Goal: Transaction & Acquisition: Purchase product/service

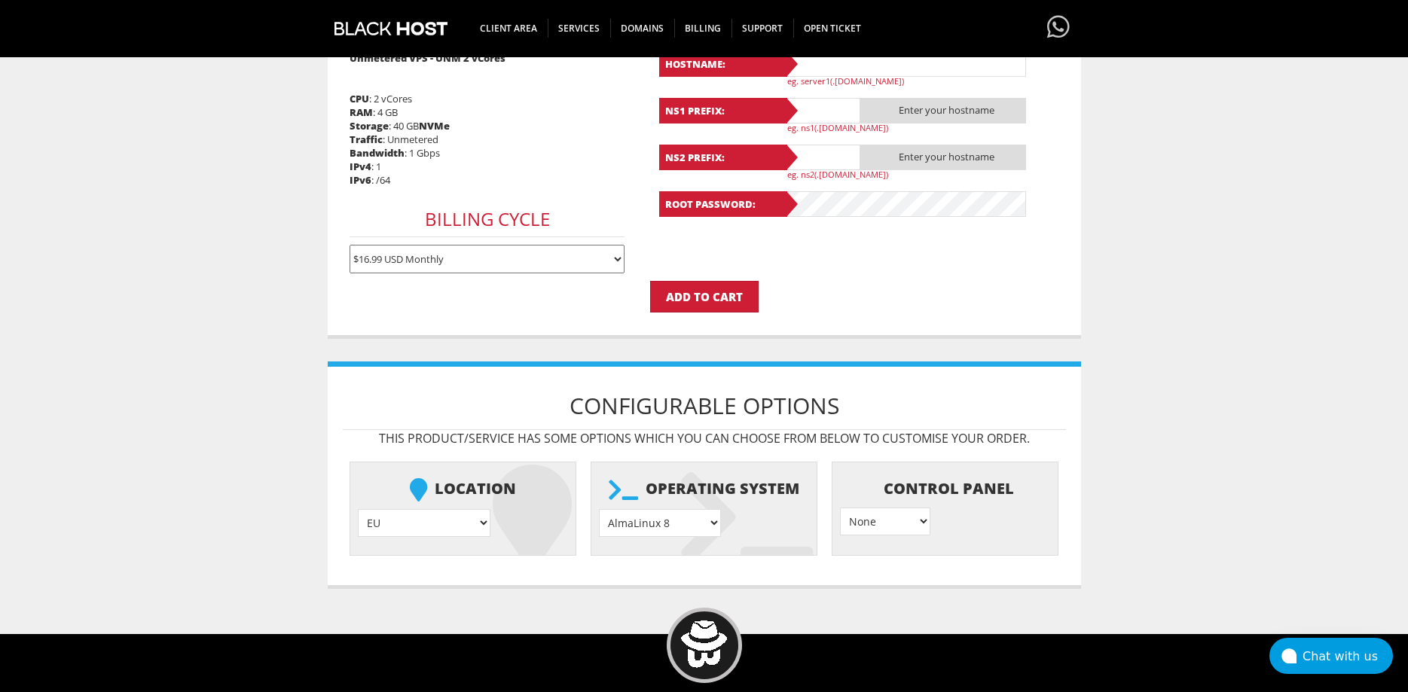
scroll to position [230, 0]
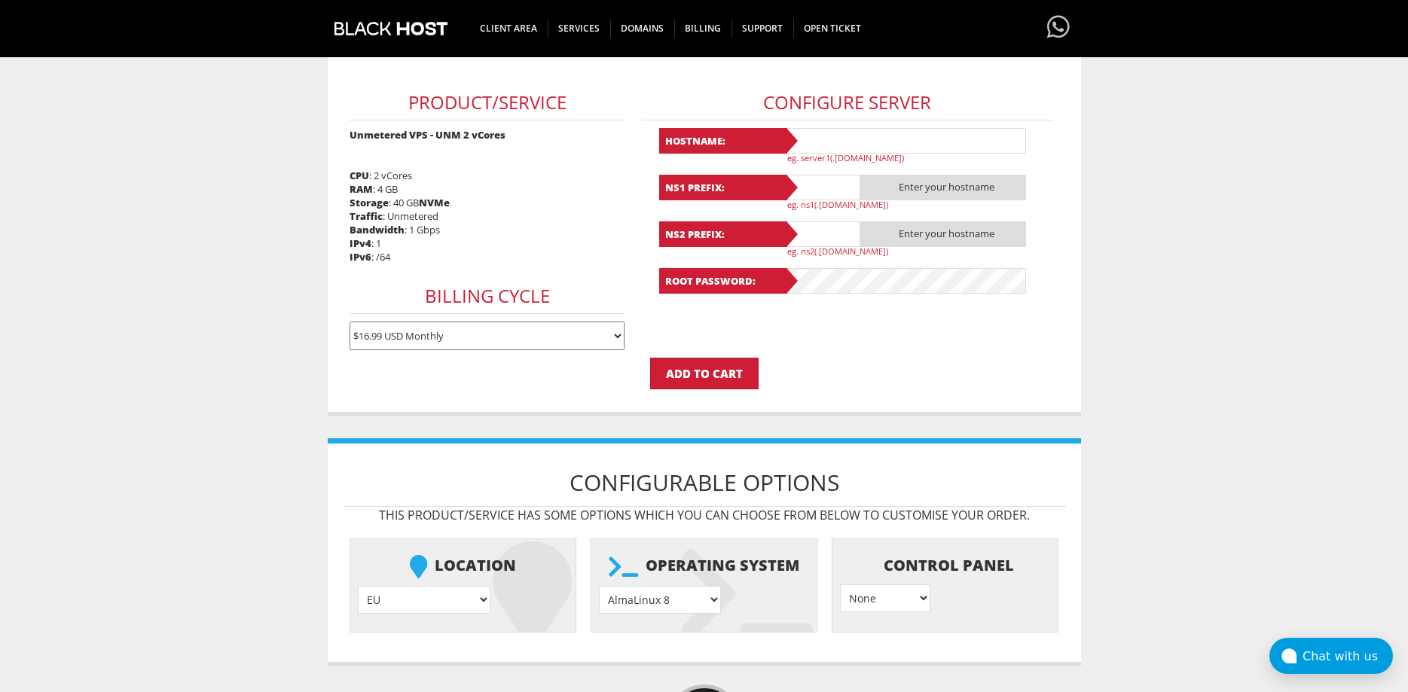
click at [349, 322] on select "$16.99 USD Monthly $48.42 USD Quarterly $91.74 USD Semi-Annually $173.29 USD An…" at bounding box center [486, 336] width 275 height 29
click option "$16.99 USD Monthly" at bounding box center [0, 0] width 0 height 0
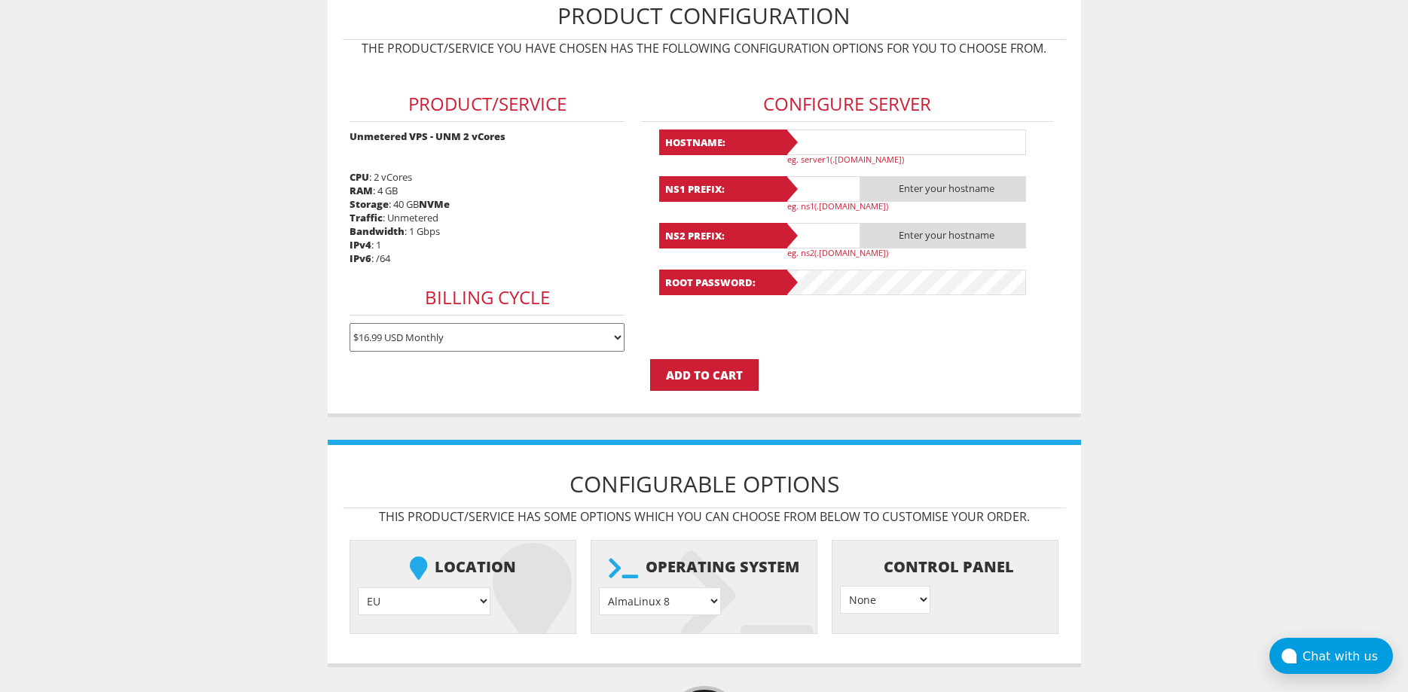
scroll to position [0, 0]
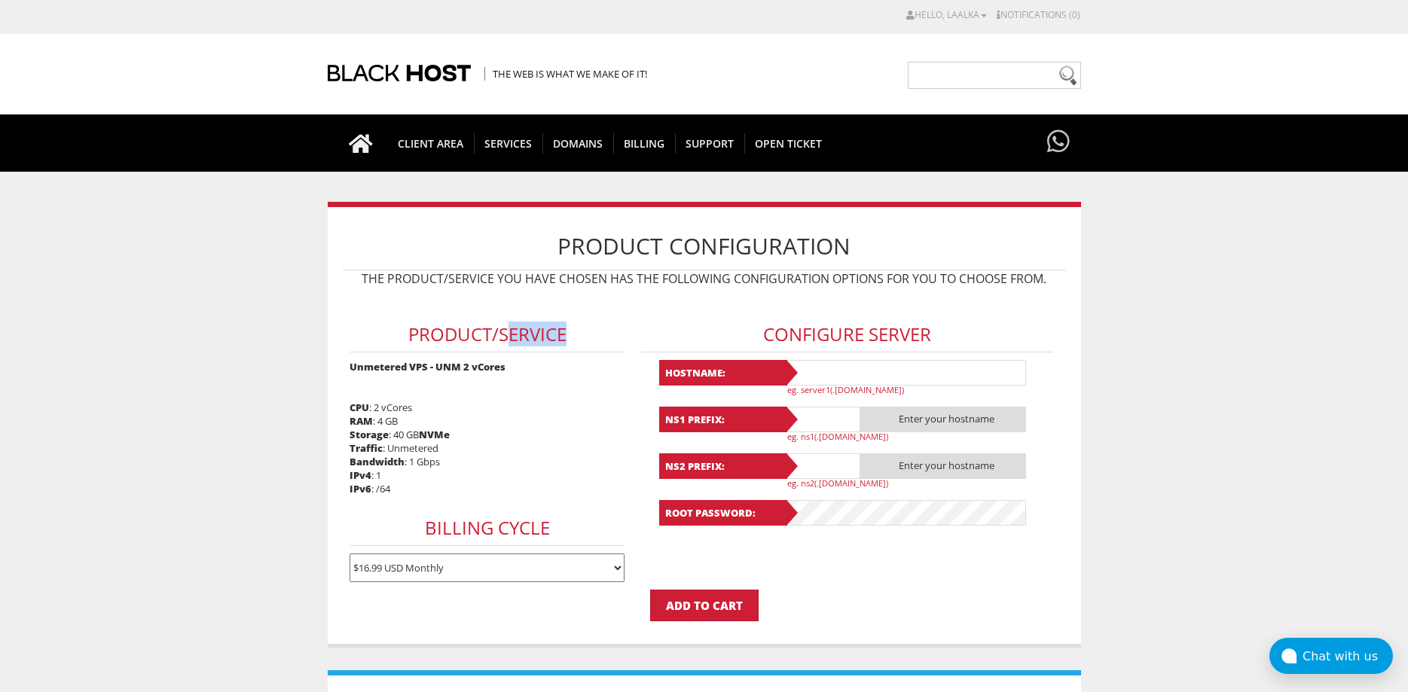
drag, startPoint x: 507, startPoint y: 340, endPoint x: 569, endPoint y: 337, distance: 61.9
click at [569, 337] on h3 "Product/Service" at bounding box center [486, 334] width 275 height 35
click at [613, 336] on h3 "Product/Service" at bounding box center [486, 334] width 275 height 35
click at [618, 335] on h3 "Product/Service" at bounding box center [486, 334] width 275 height 35
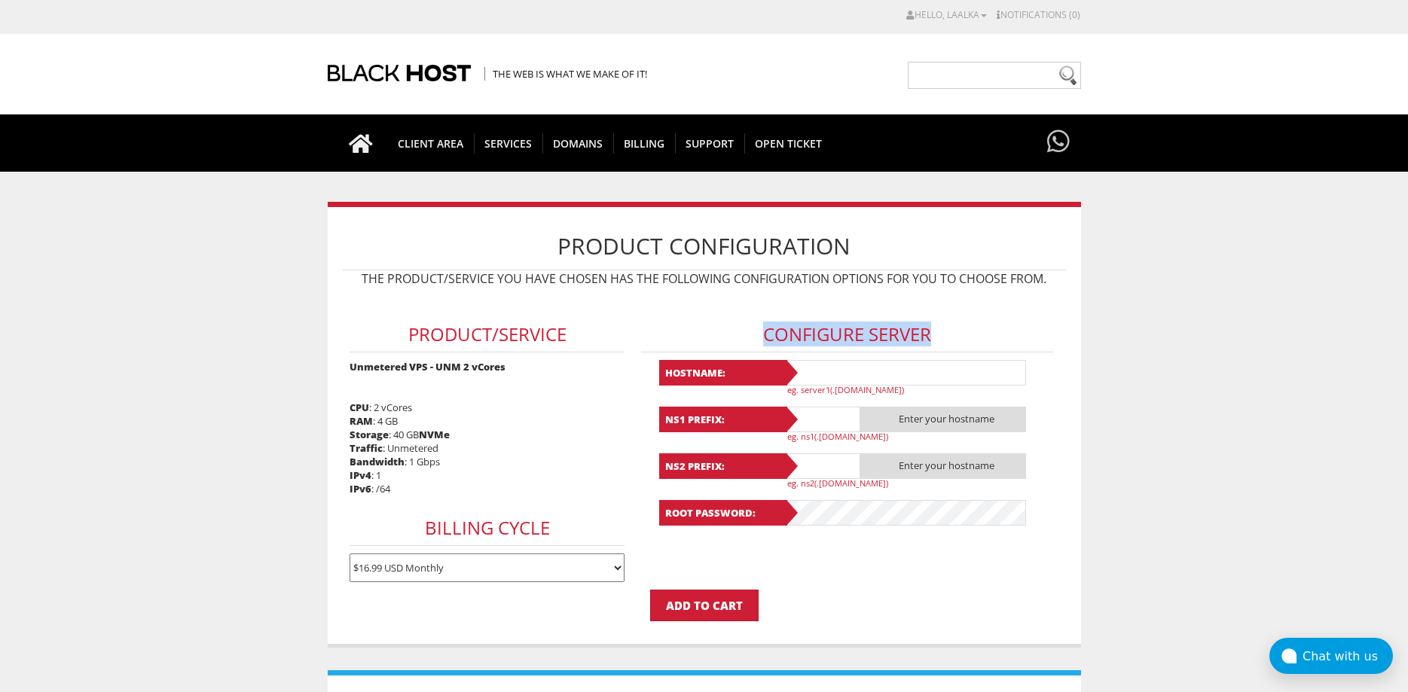
drag, startPoint x: 753, startPoint y: 328, endPoint x: 948, endPoint y: 324, distance: 195.1
click at [948, 324] on h3 "Configure Server" at bounding box center [847, 334] width 412 height 35
drag, startPoint x: 948, startPoint y: 324, endPoint x: 939, endPoint y: 329, distance: 10.5
click at [949, 324] on h3 "Configure Server" at bounding box center [847, 334] width 412 height 35
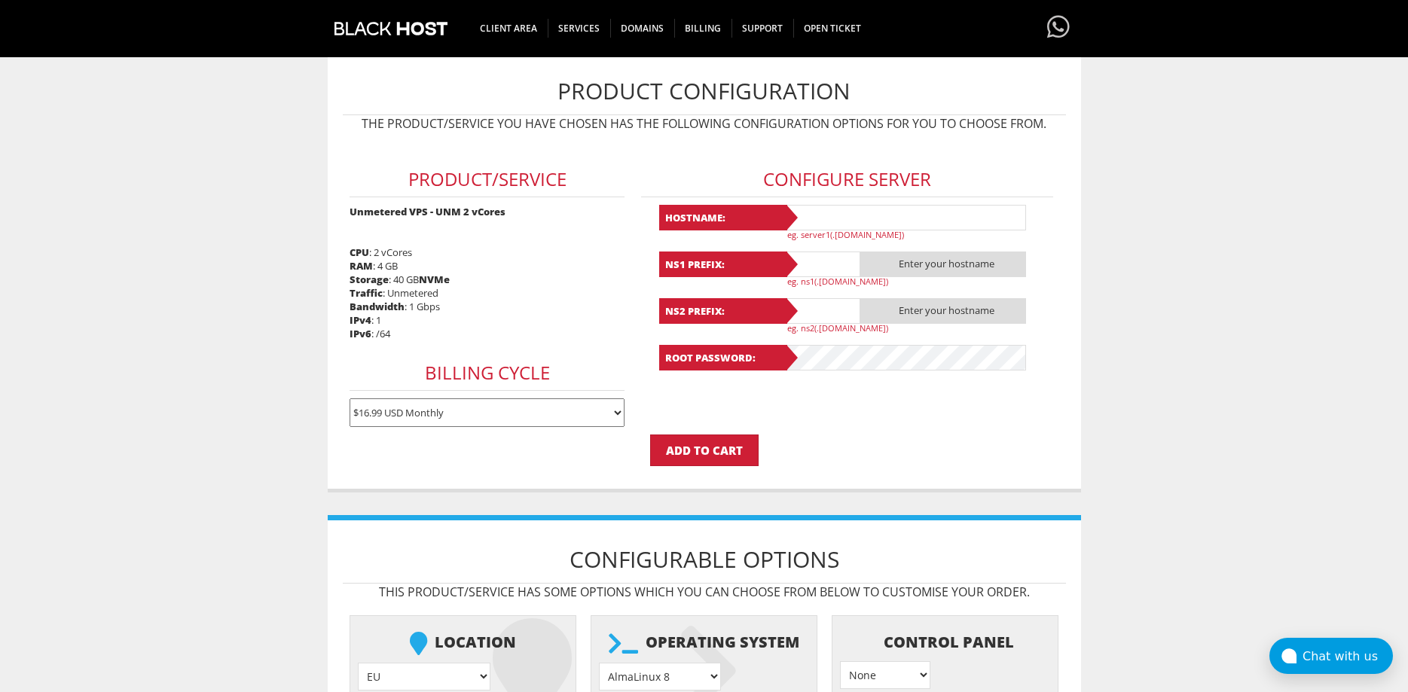
scroll to position [307, 0]
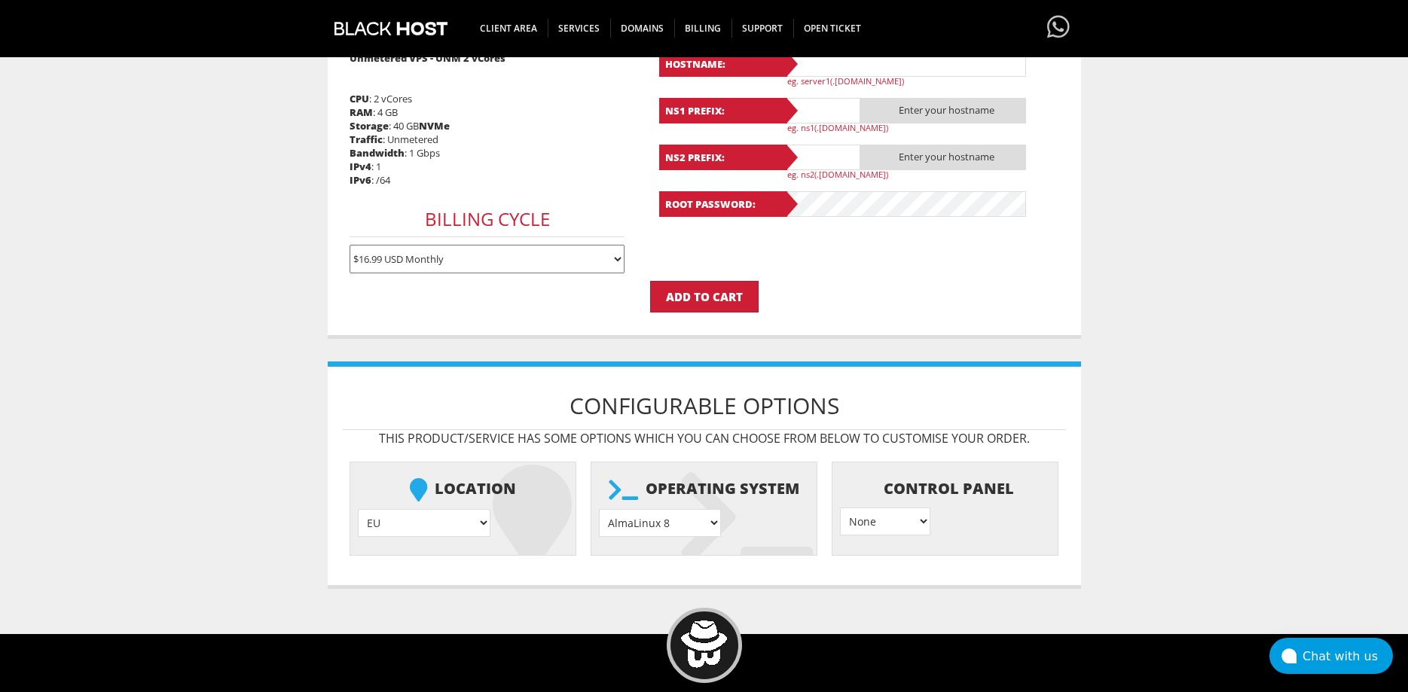
click at [358, 509] on select "EU } [GEOGRAPHIC_DATA] } [GEOGRAPHIC_DATA] } [GEOGRAPHIC_DATA] } [GEOGRAPHIC_DA…" at bounding box center [424, 523] width 133 height 28
click option "EU" at bounding box center [0, 0] width 0 height 0
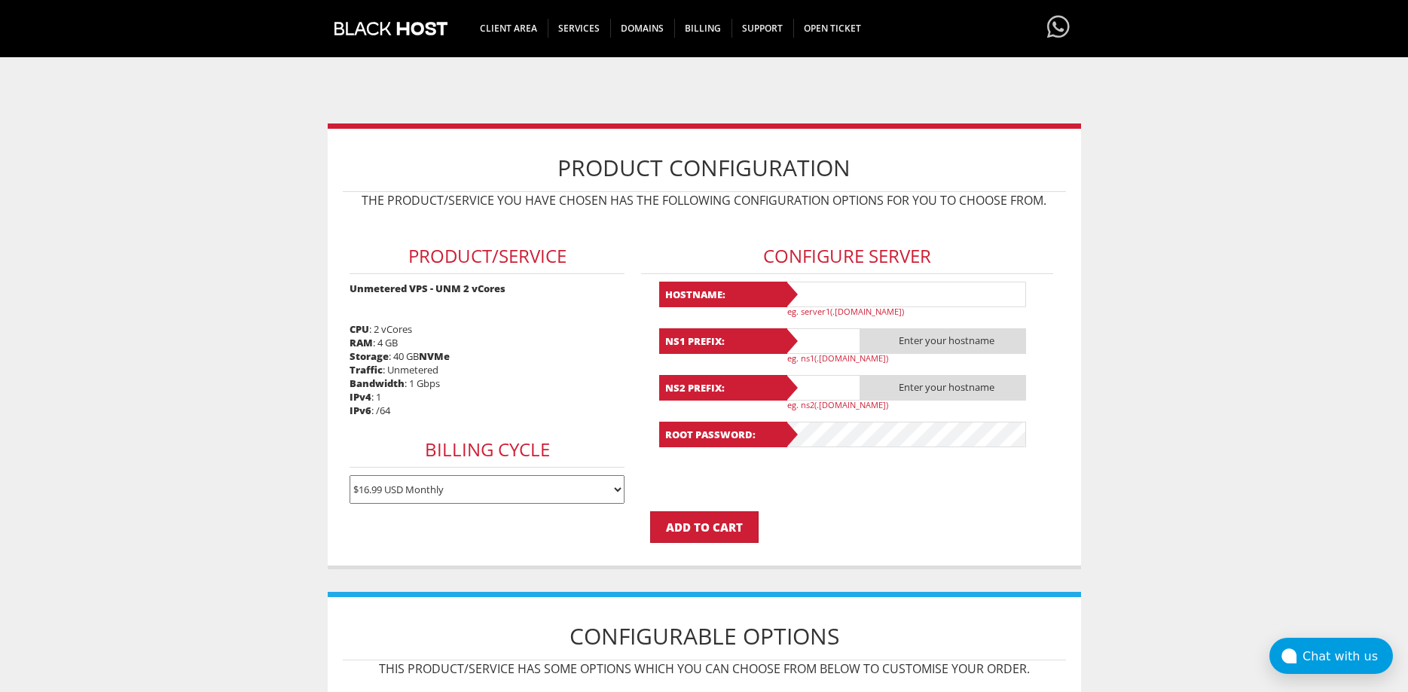
scroll to position [154, 0]
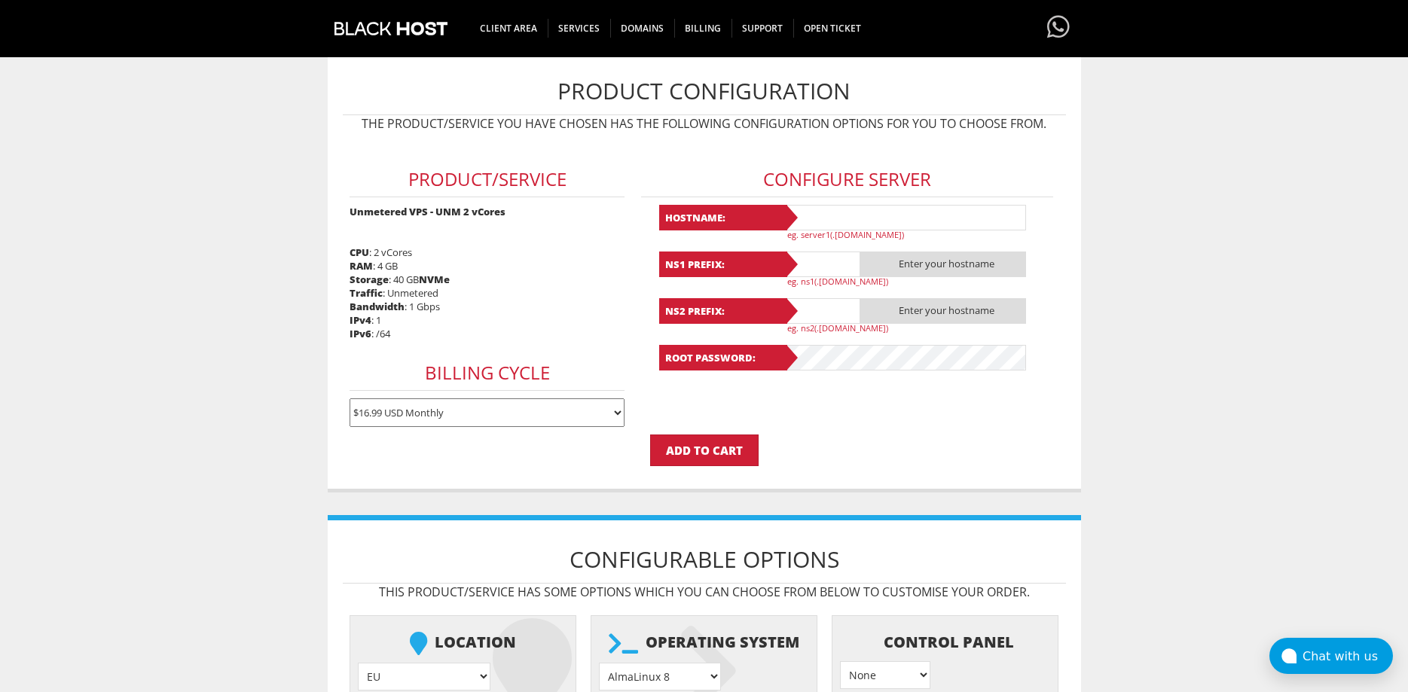
click at [834, 211] on input "text" at bounding box center [905, 218] width 241 height 26
